Goal: Transaction & Acquisition: Purchase product/service

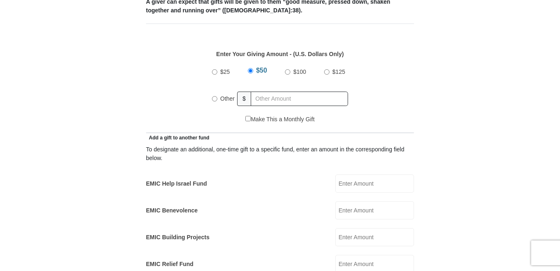
scroll to position [365, 0]
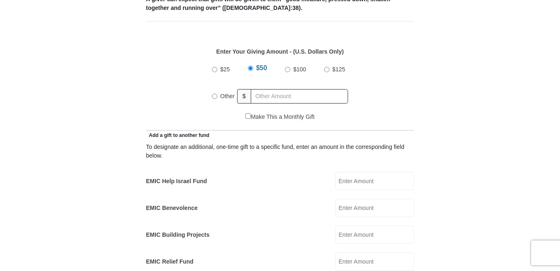
click at [214, 94] on input "Other" at bounding box center [214, 96] width 5 height 5
radio input "true"
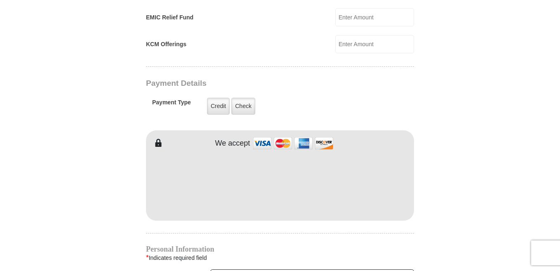
scroll to position [609, 0]
type input "34.00"
click at [225, 99] on label "Credit" at bounding box center [218, 106] width 23 height 17
click at [0, 0] on input "Credit" at bounding box center [0, 0] width 0 height 0
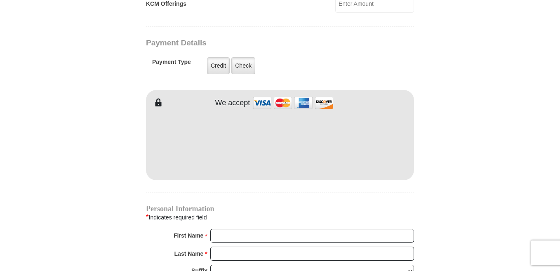
scroll to position [691, 0]
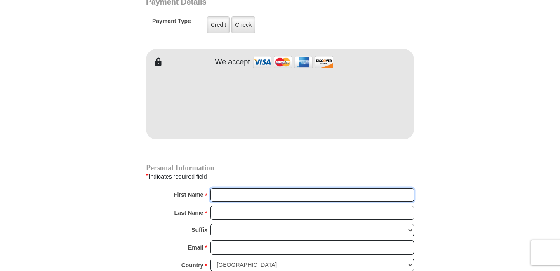
click at [233, 188] on input "First Name *" at bounding box center [312, 195] width 204 height 14
type input "[PERSON_NAME]"
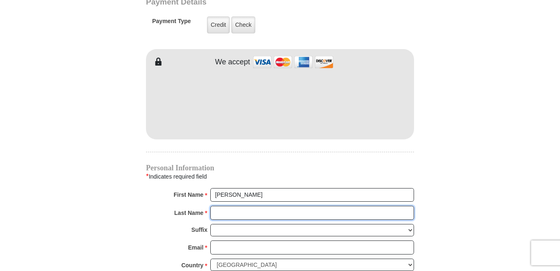
type input "[PERSON_NAME]"
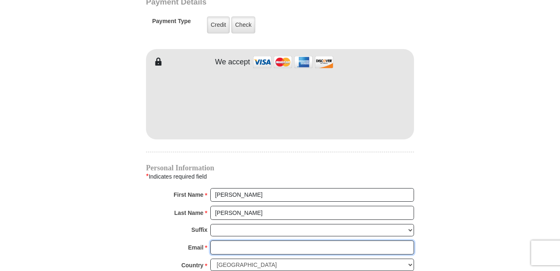
type input "[EMAIL_ADDRESS][DOMAIN_NAME]"
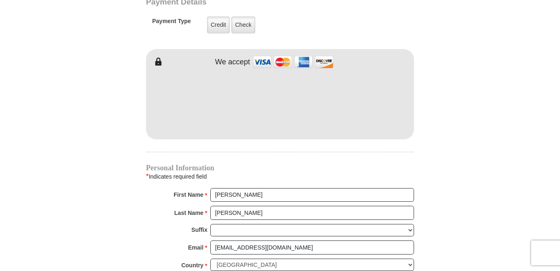
type input "[STREET_ADDRESS]"
type input "Apt 366"
type input "[GEOGRAPHIC_DATA]"
select select "[GEOGRAPHIC_DATA]"
type input "77015"
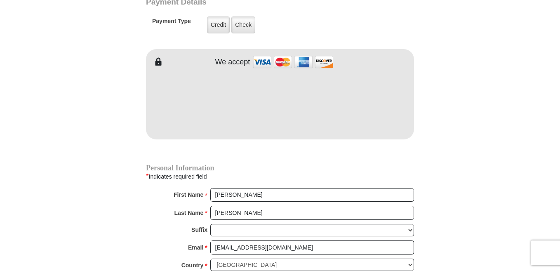
type input "18328672319"
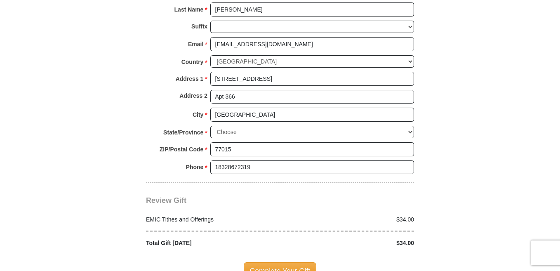
scroll to position [934, 0]
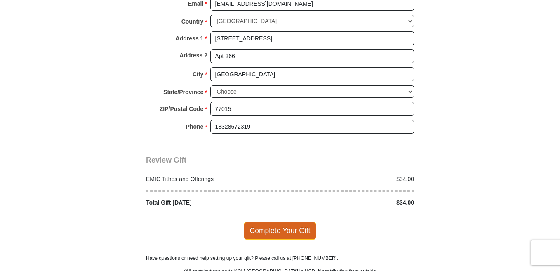
click at [310, 222] on span "Complete Your Gift" at bounding box center [280, 230] width 73 height 17
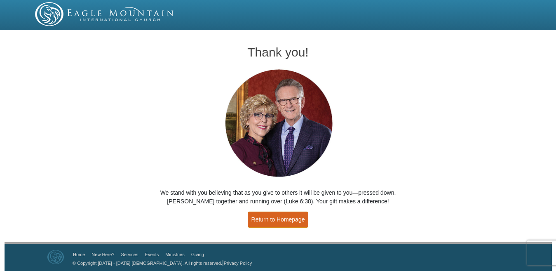
click at [271, 218] on link "Return to Homepage" at bounding box center [278, 219] width 61 height 16
